Goal: Find specific page/section: Find specific page/section

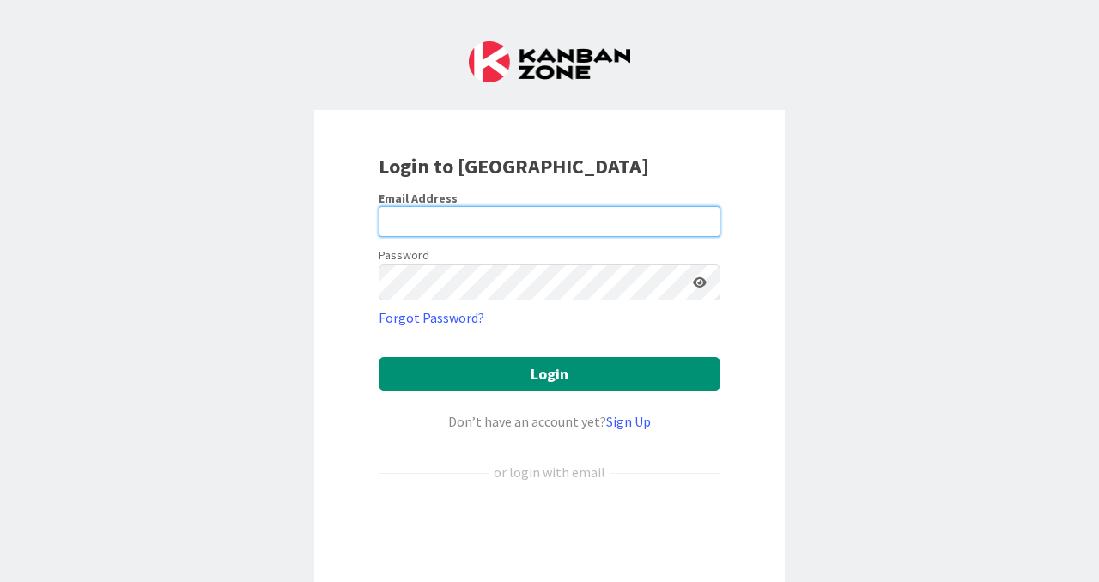
click at [465, 236] on input "email" at bounding box center [550, 221] width 342 height 31
type input "[PERSON_NAME][EMAIL_ADDRESS][PERSON_NAME][DOMAIN_NAME]"
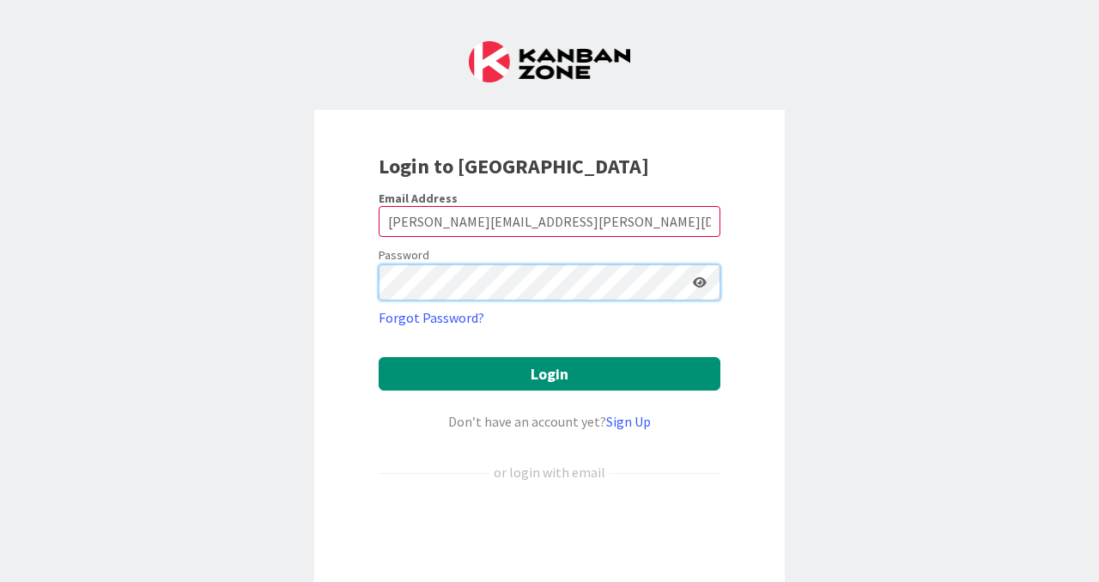
click at [379, 357] on button "Login" at bounding box center [550, 373] width 342 height 33
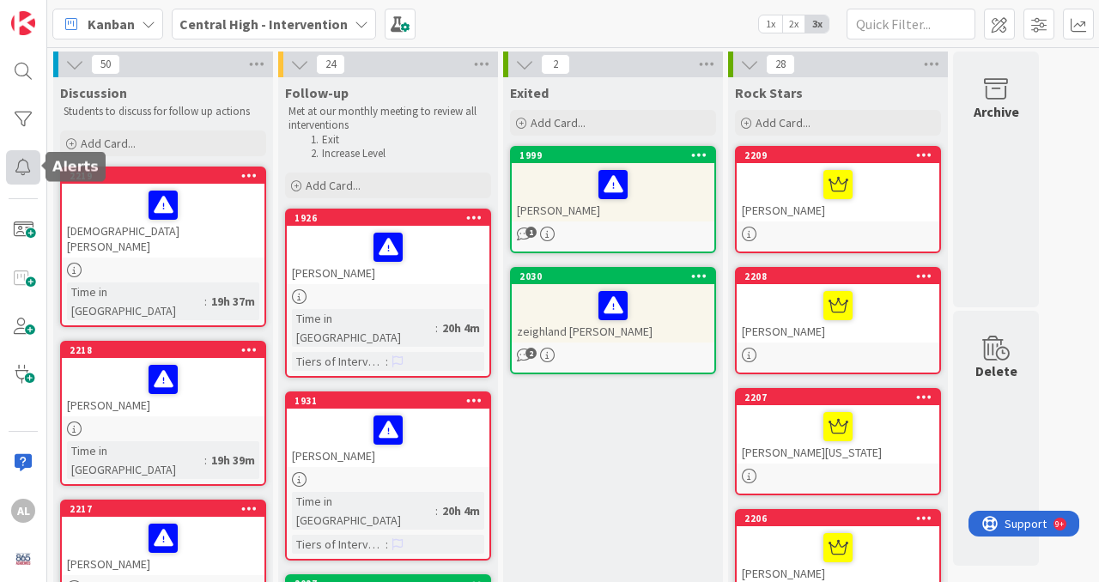
click at [21, 160] on div at bounding box center [23, 167] width 34 height 34
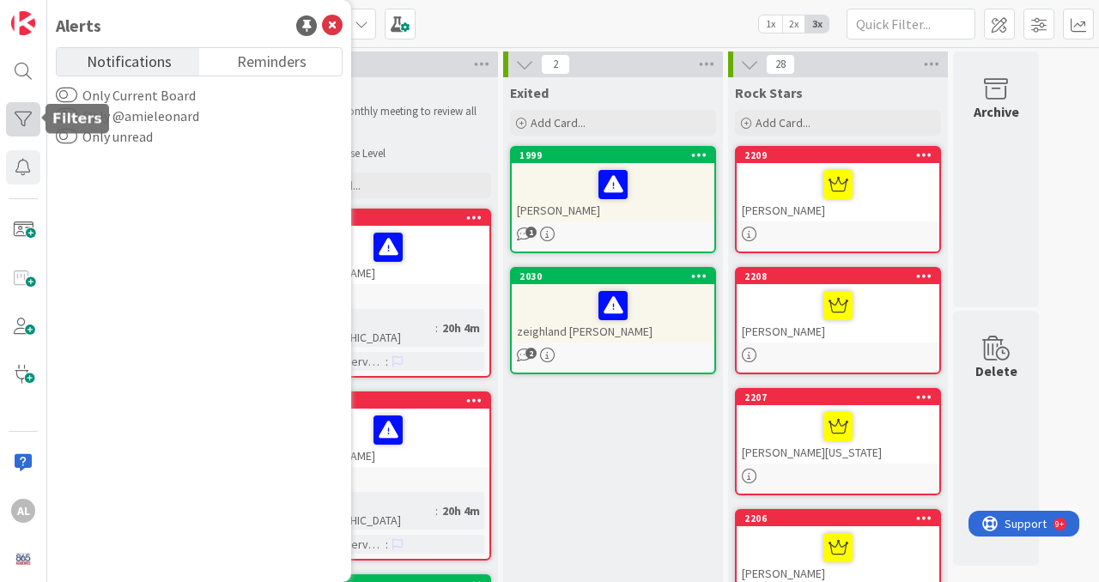
click at [30, 112] on div at bounding box center [23, 119] width 34 height 34
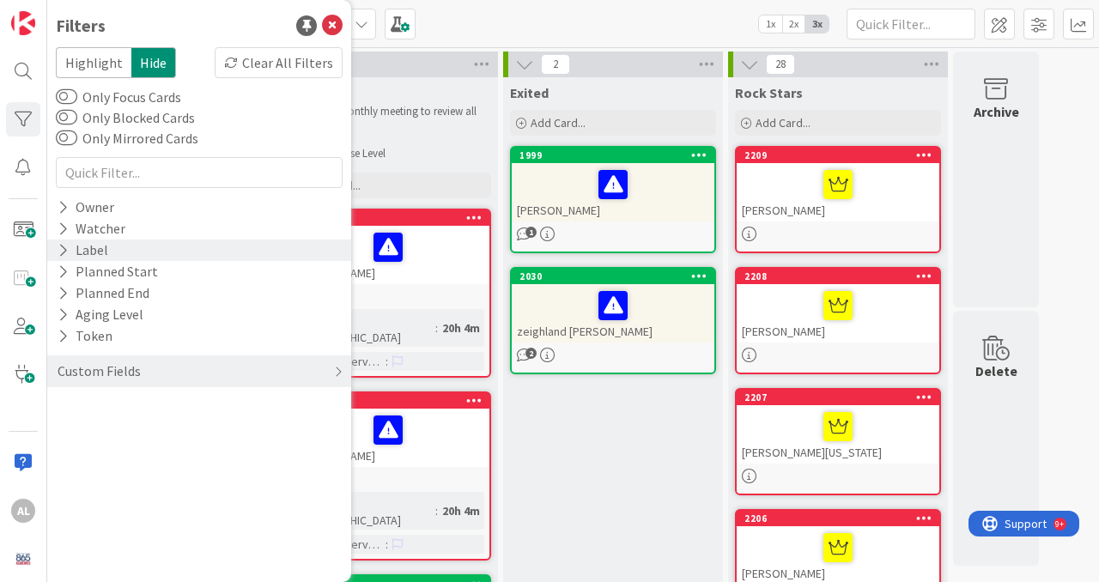
click at [68, 252] on div "Label" at bounding box center [83, 250] width 54 height 21
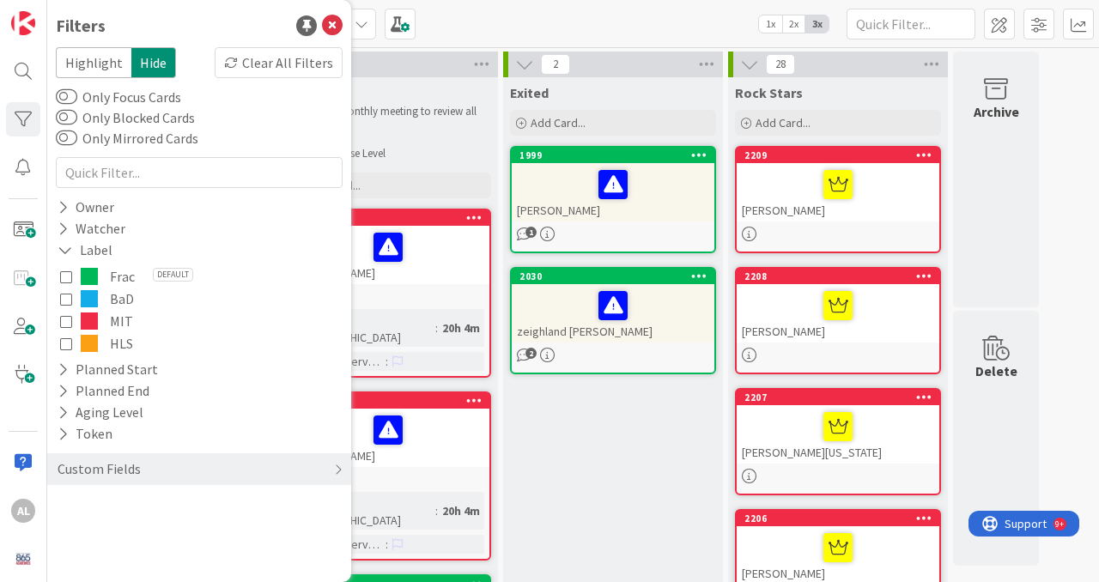
click at [62, 295] on icon at bounding box center [66, 299] width 12 height 12
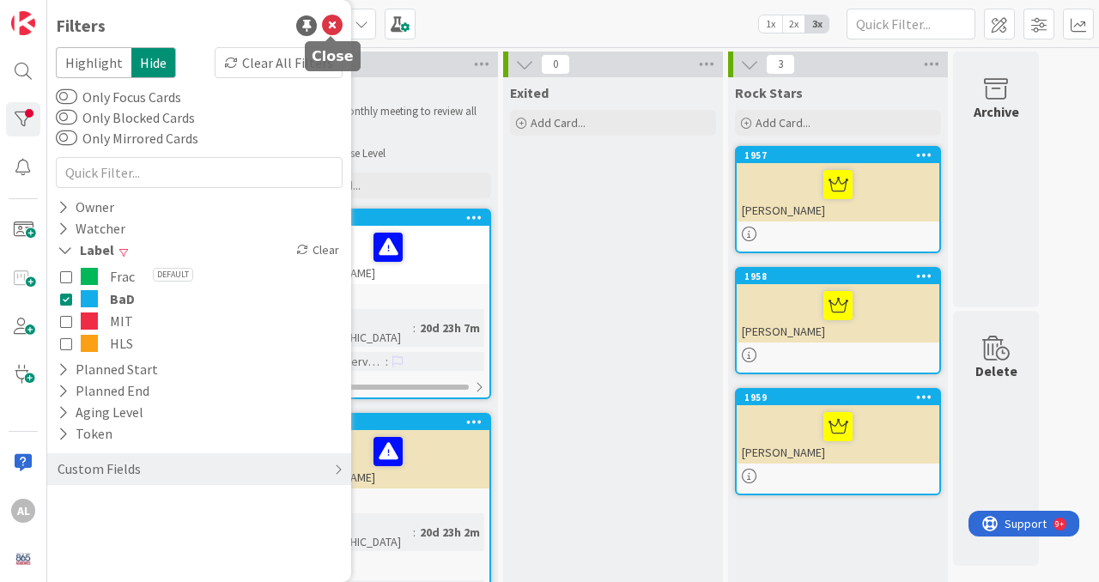
click at [333, 29] on icon at bounding box center [332, 25] width 21 height 21
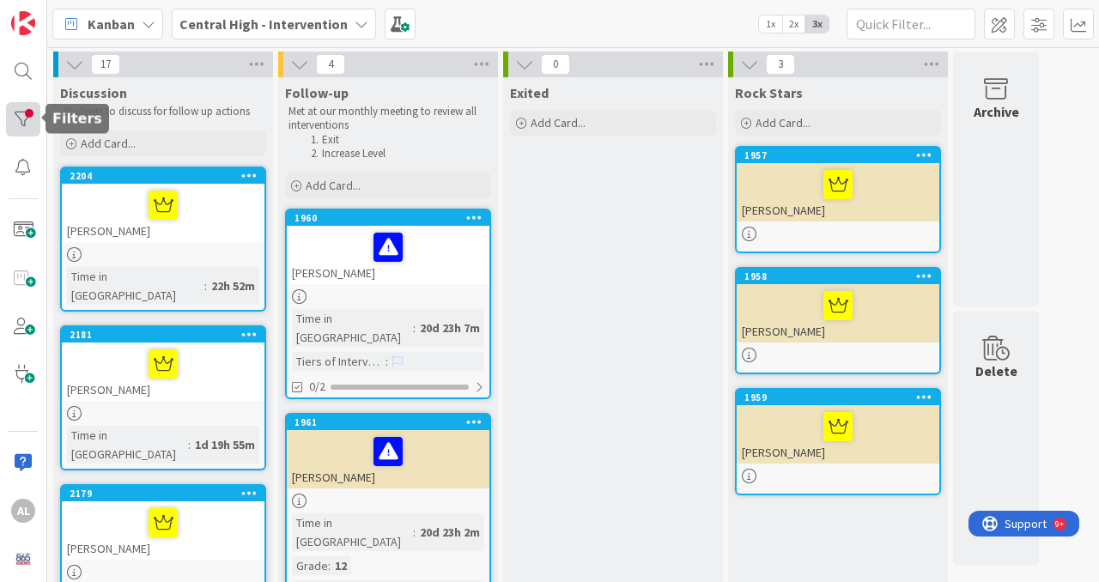
click at [20, 107] on div at bounding box center [23, 119] width 34 height 34
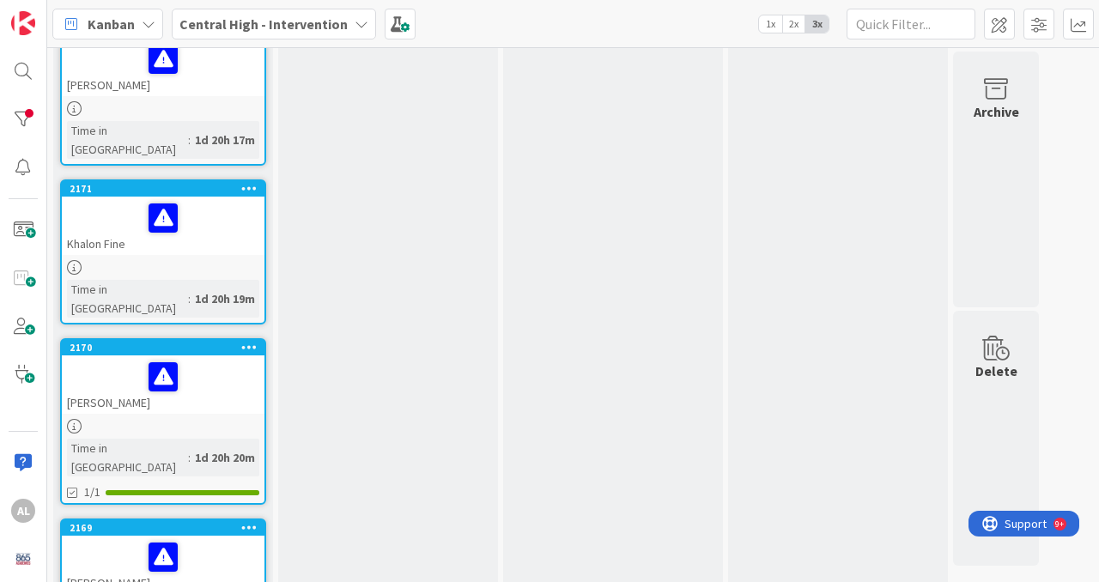
scroll to position [1994, 0]
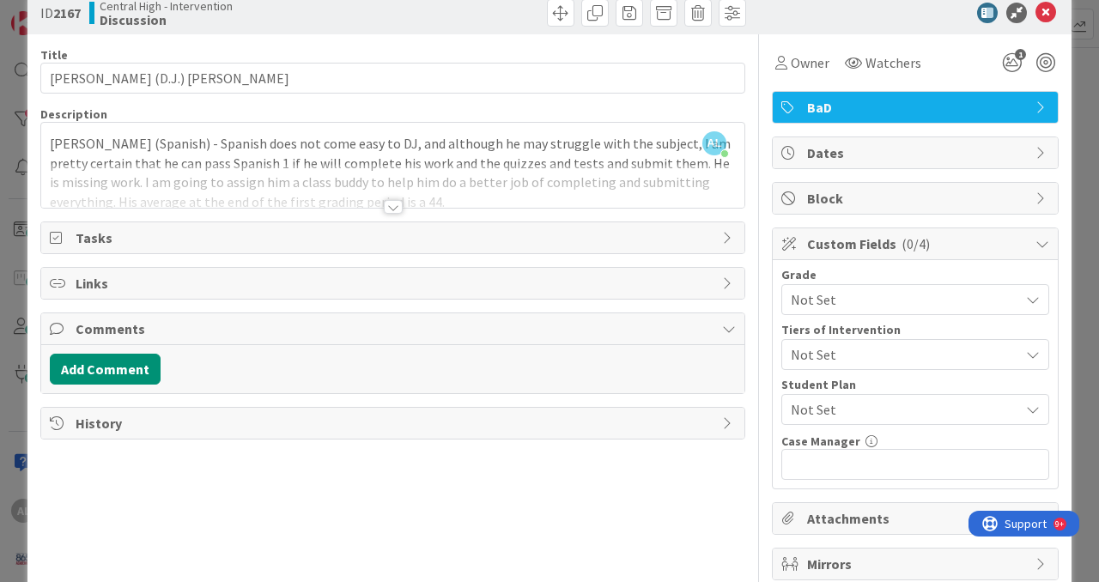
scroll to position [37, 0]
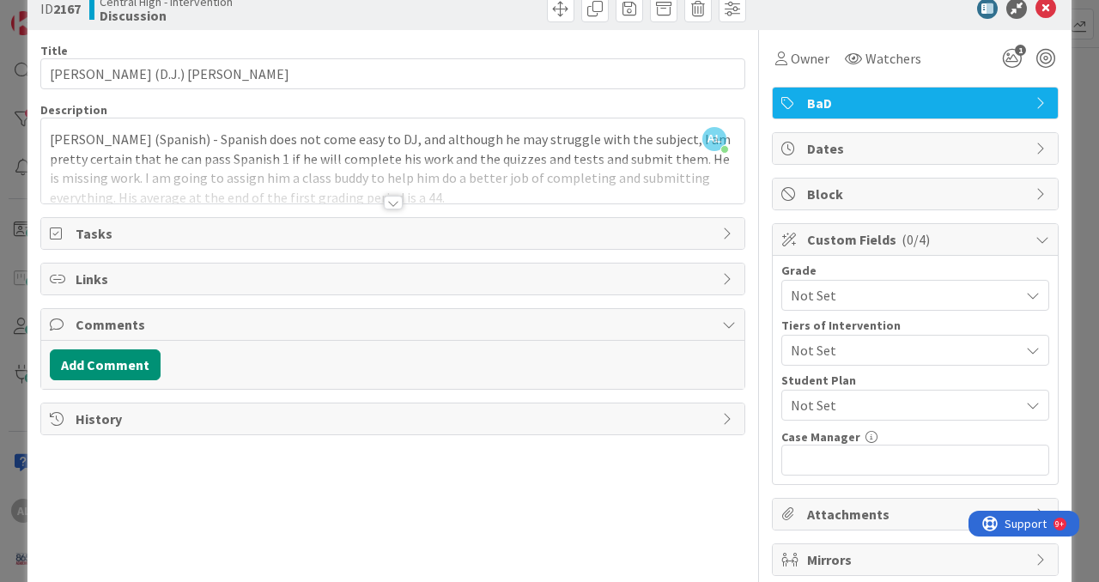
click at [393, 209] on div at bounding box center [393, 203] width 19 height 14
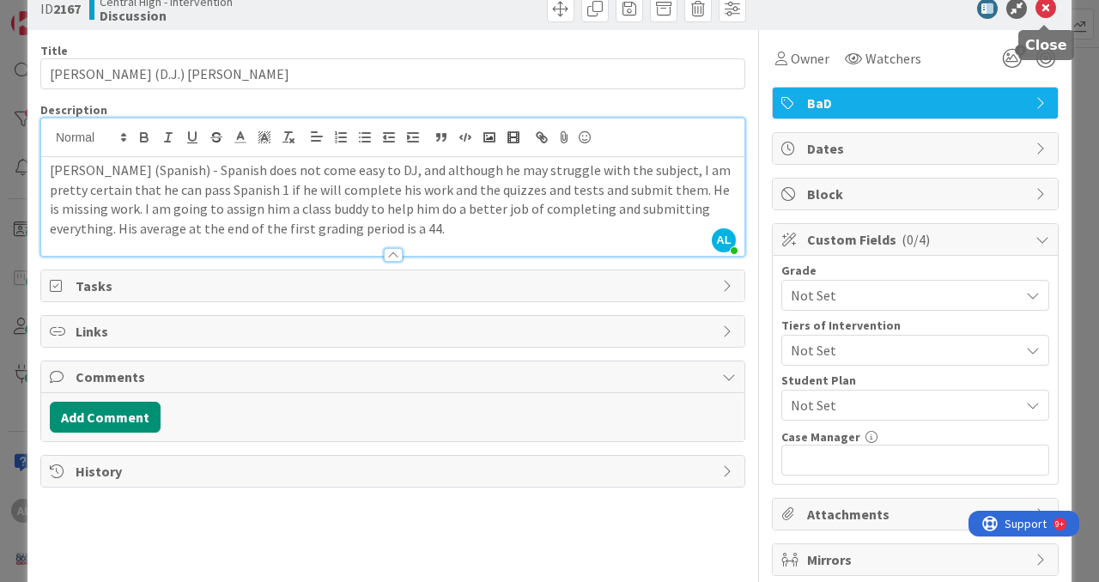
click at [1055, 18] on icon at bounding box center [1045, 8] width 21 height 21
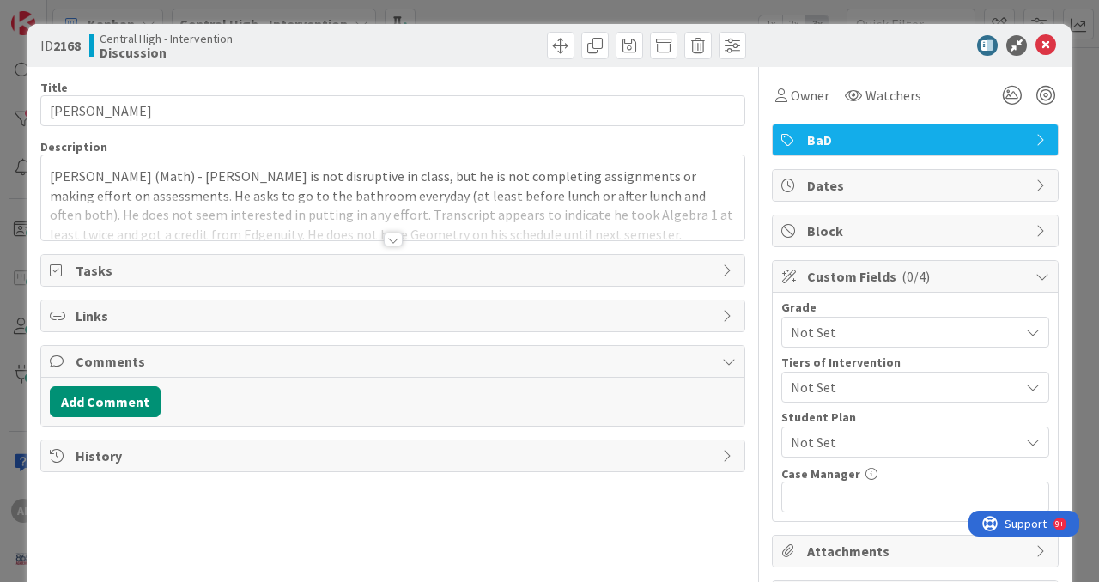
click at [393, 246] on div at bounding box center [393, 240] width 19 height 14
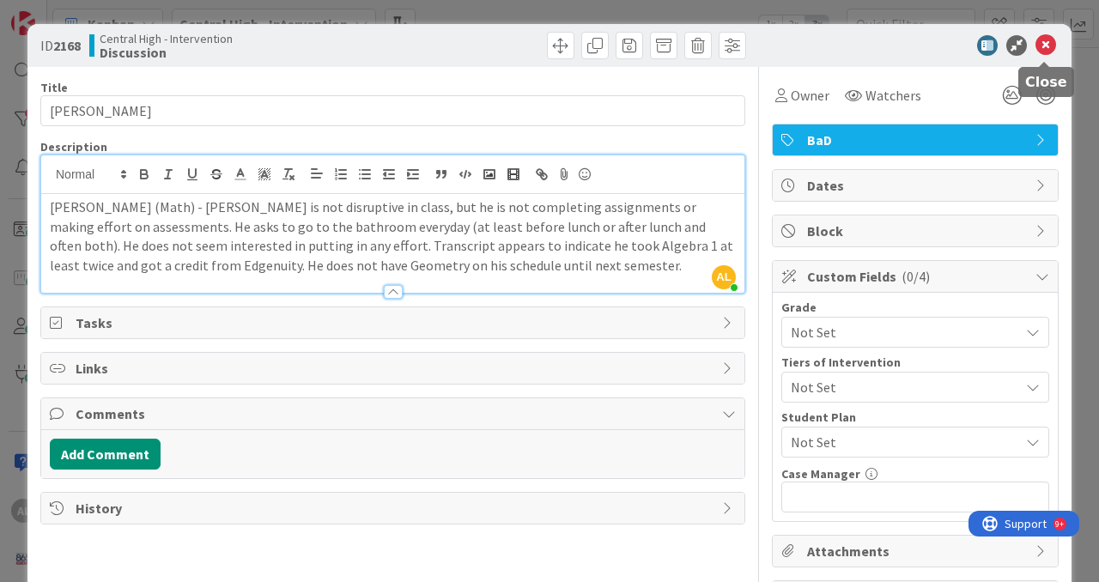
click at [1047, 50] on icon at bounding box center [1045, 45] width 21 height 21
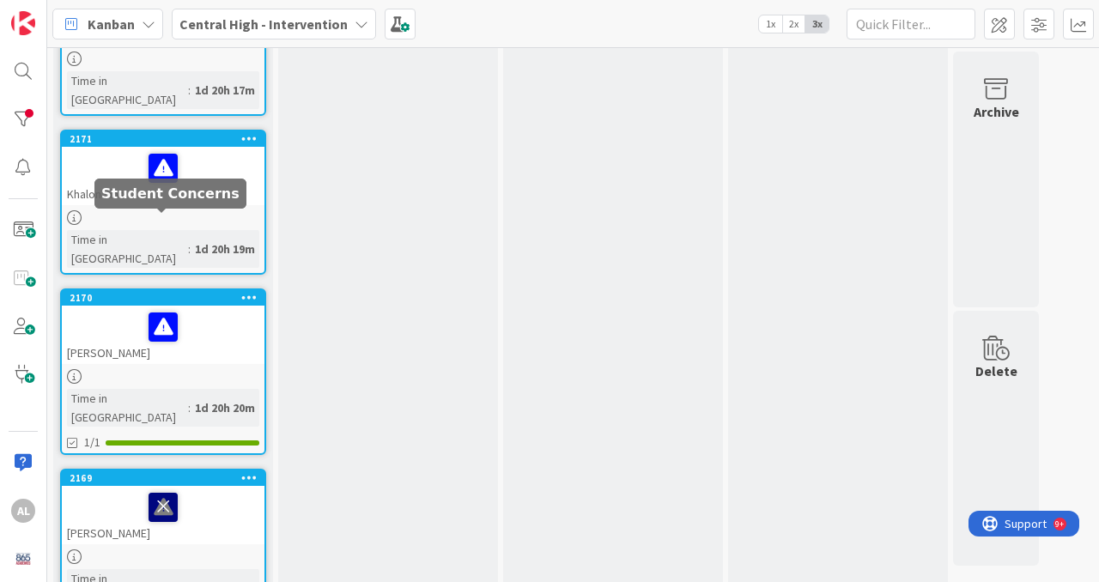
click at [171, 493] on icon at bounding box center [163, 506] width 29 height 27
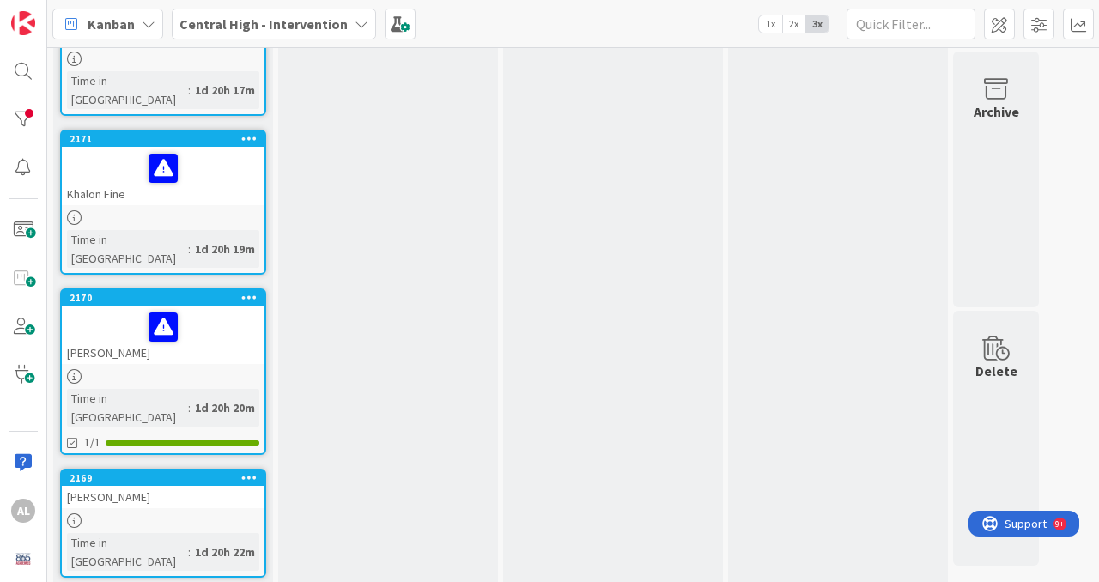
scroll to position [1922, 0]
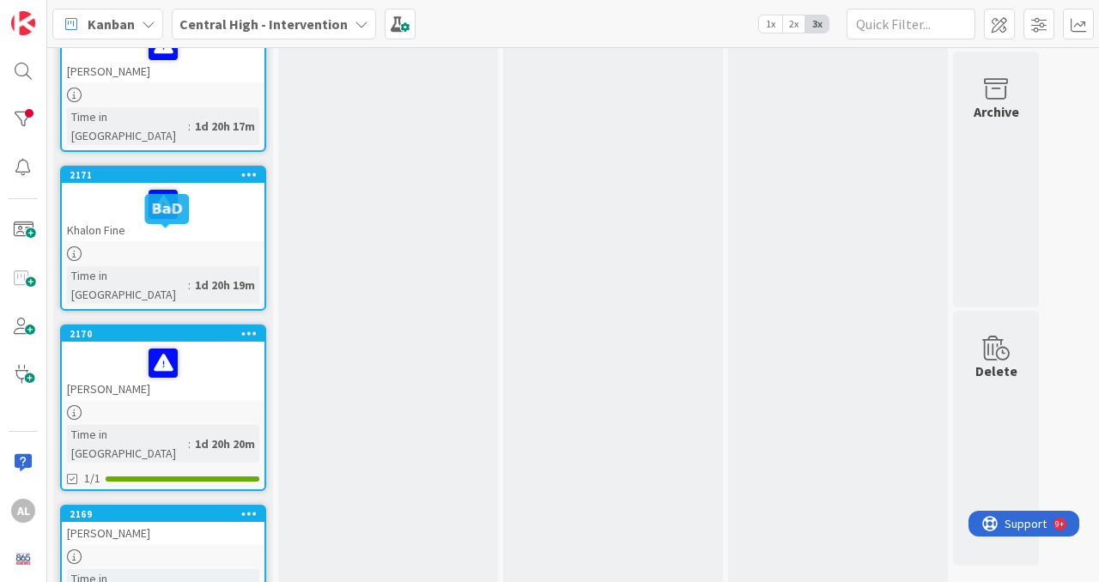
click at [173, 549] on div at bounding box center [163, 556] width 203 height 15
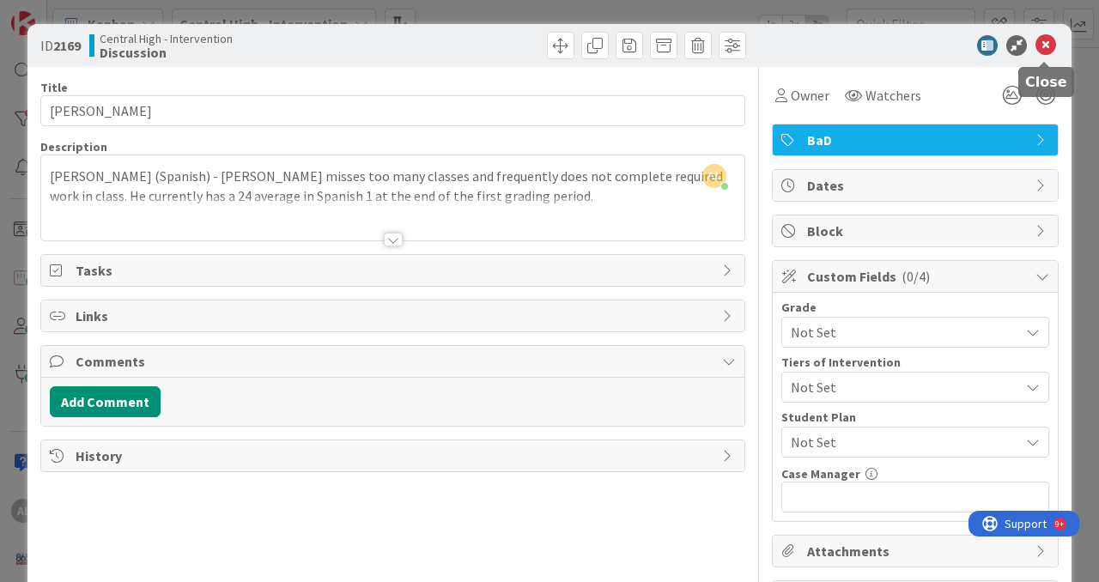
click at [1046, 50] on icon at bounding box center [1045, 45] width 21 height 21
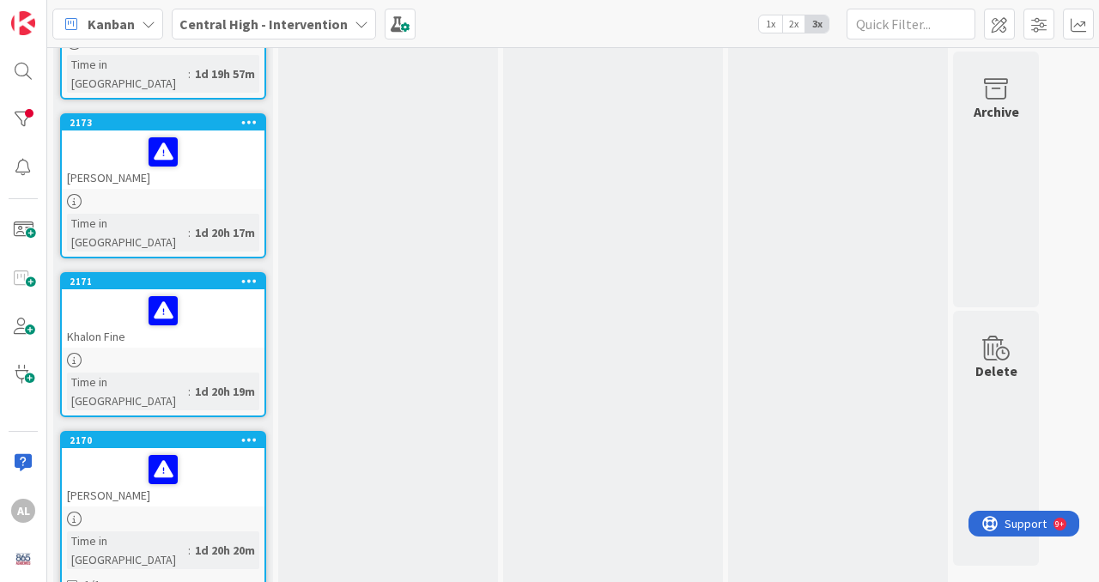
scroll to position [1814, 0]
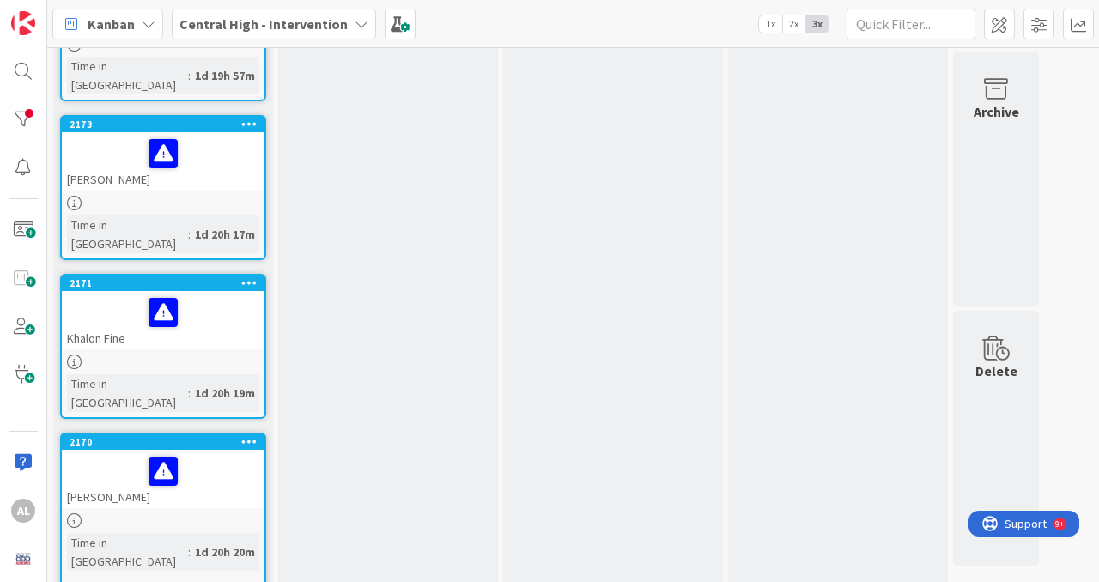
click at [201, 513] on div at bounding box center [163, 520] width 203 height 15
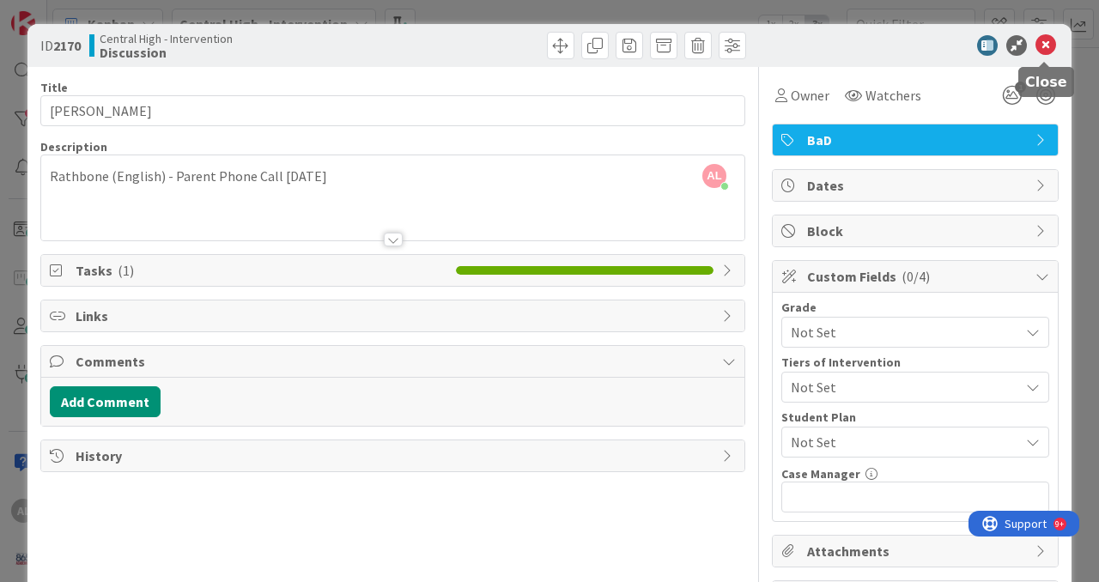
click at [1047, 49] on icon at bounding box center [1045, 45] width 21 height 21
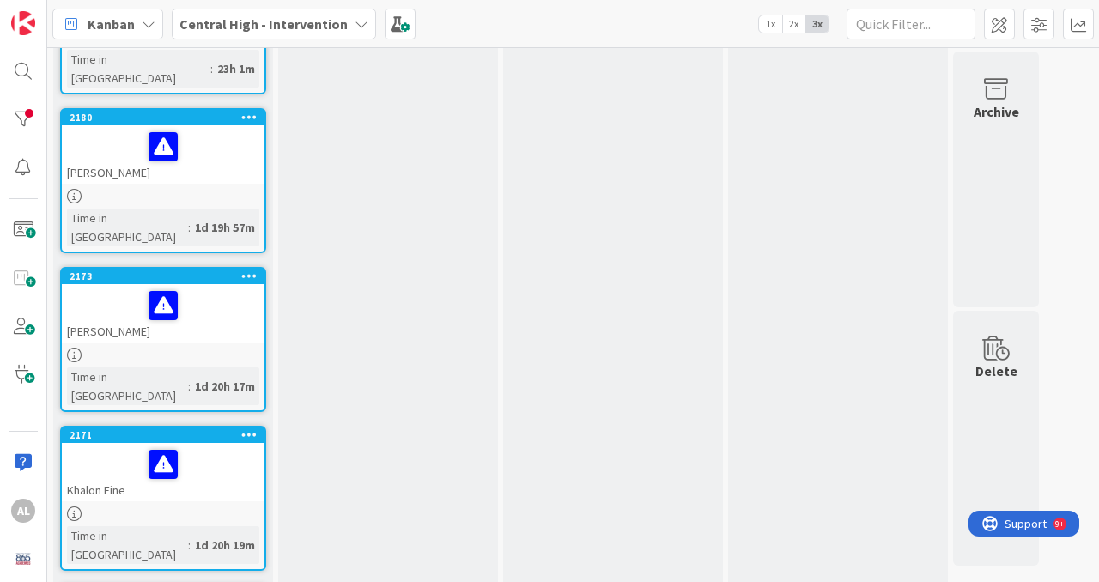
scroll to position [1645, 0]
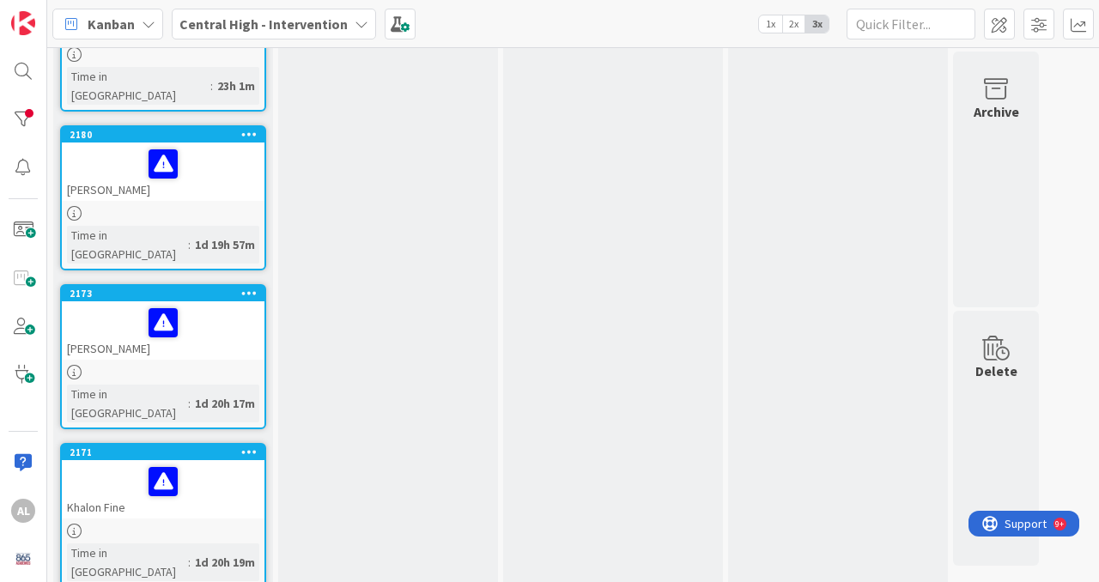
click at [197, 460] on div "Khalon Fine" at bounding box center [163, 489] width 203 height 58
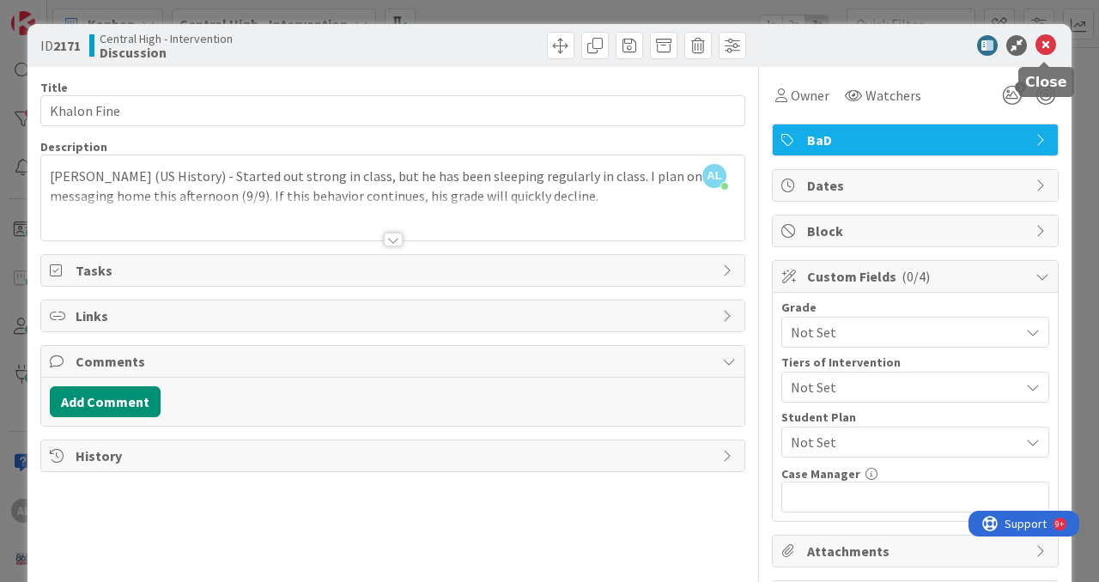
click at [1041, 52] on icon at bounding box center [1045, 45] width 21 height 21
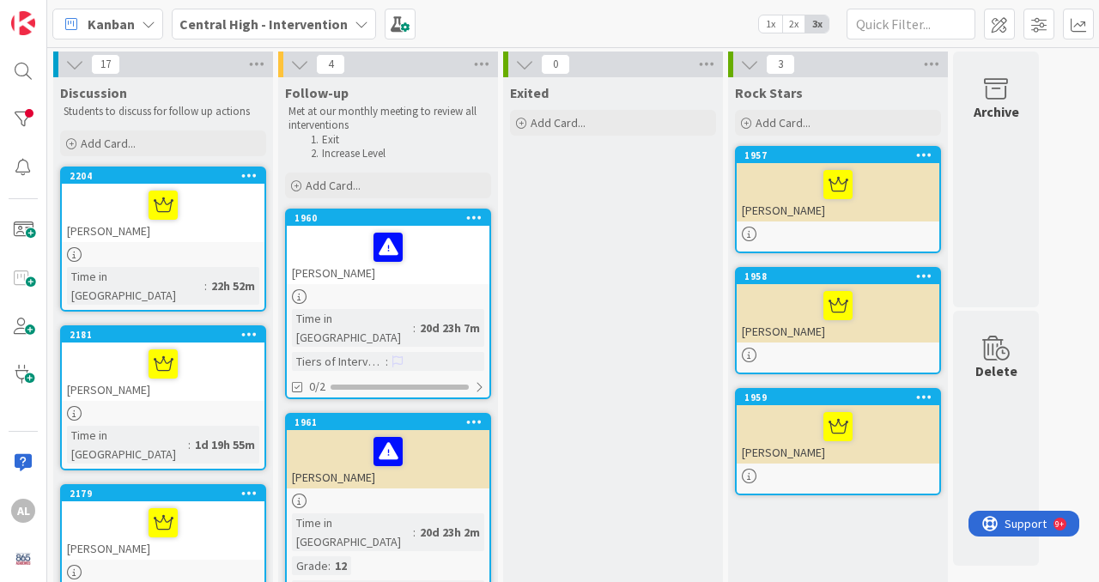
click at [417, 272] on div "[PERSON_NAME]" at bounding box center [388, 255] width 203 height 58
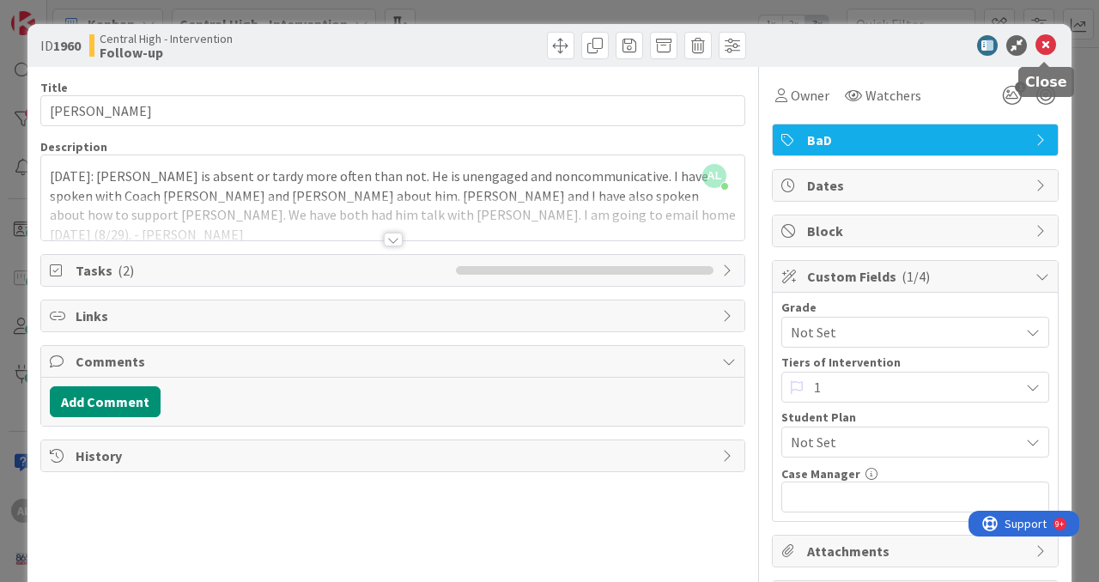
click at [1053, 56] on icon at bounding box center [1045, 45] width 21 height 21
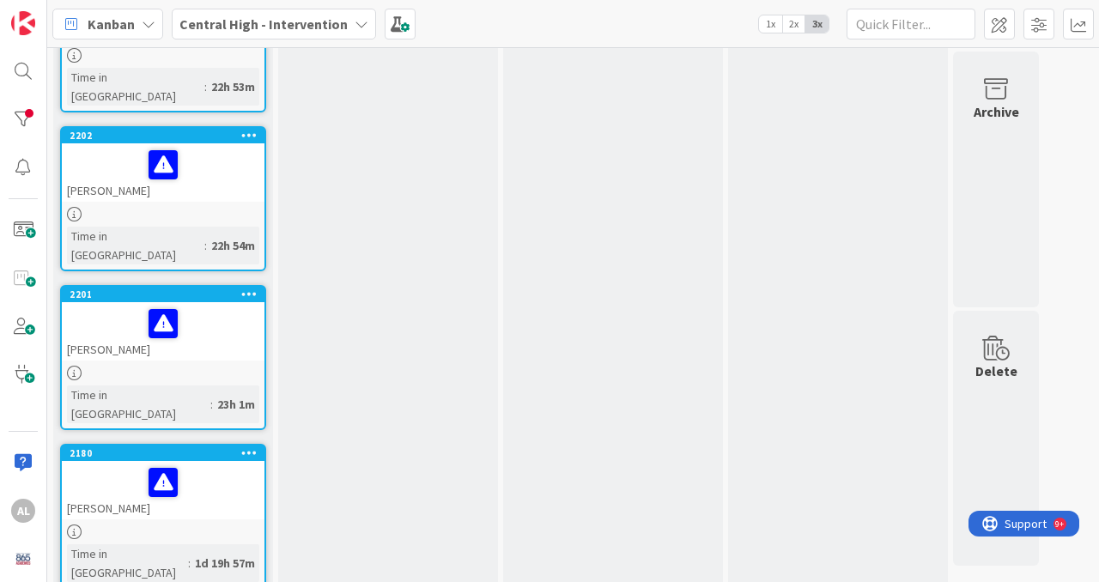
scroll to position [1331, 0]
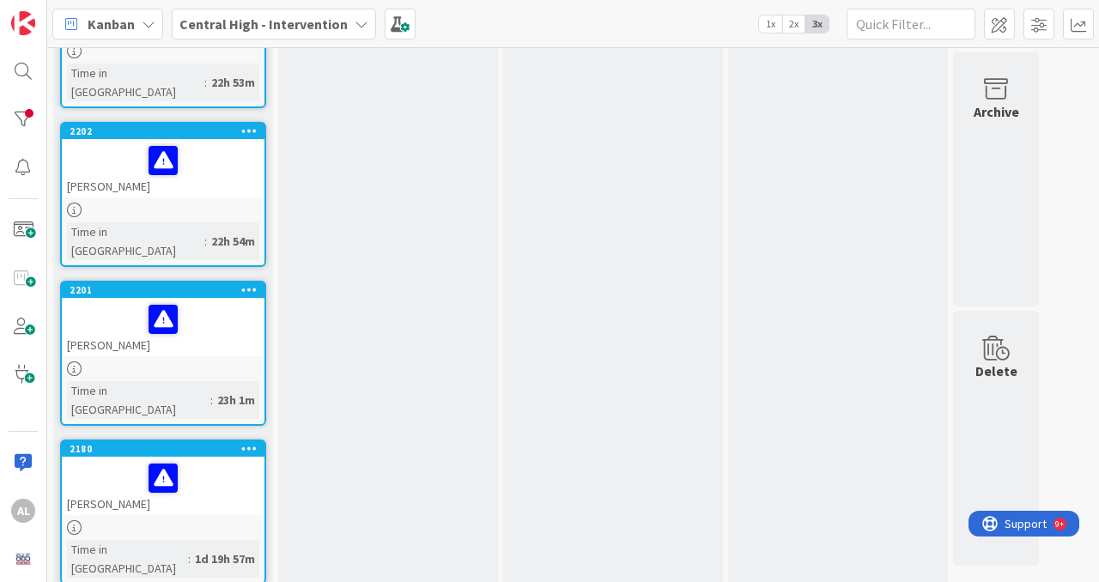
click at [203, 520] on div at bounding box center [163, 527] width 203 height 15
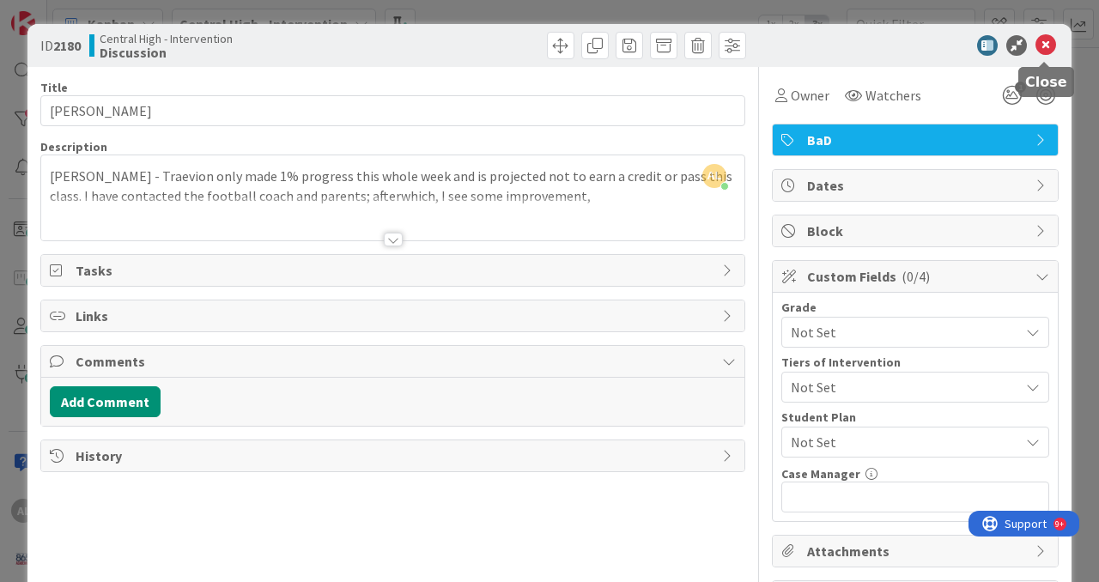
click at [1046, 52] on icon at bounding box center [1045, 45] width 21 height 21
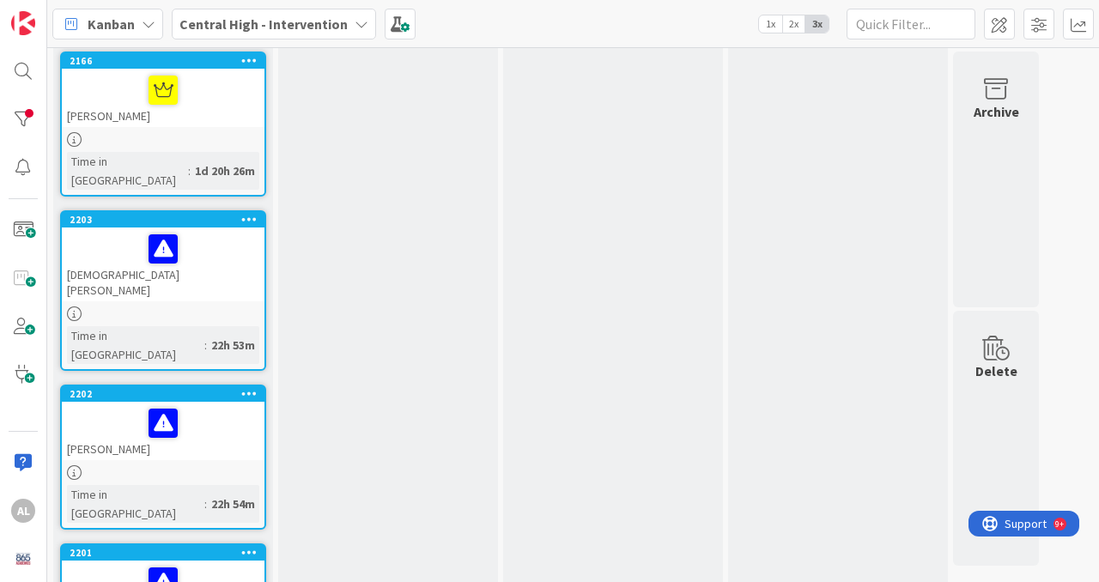
scroll to position [1031, 0]
